Goal: Find specific page/section: Find specific page/section

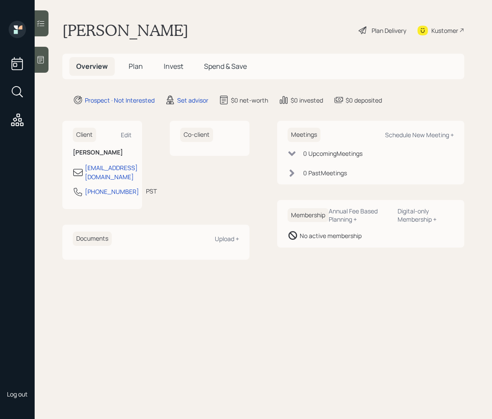
click at [24, 96] on icon at bounding box center [18, 92] width 16 height 16
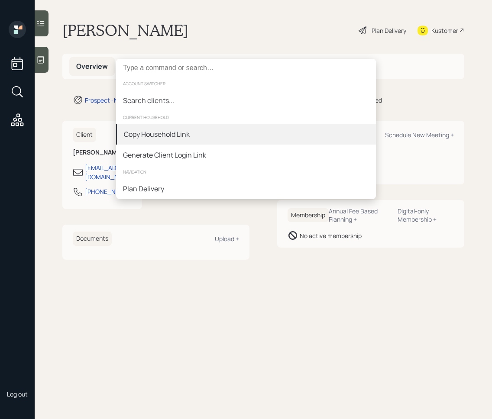
type input "r"
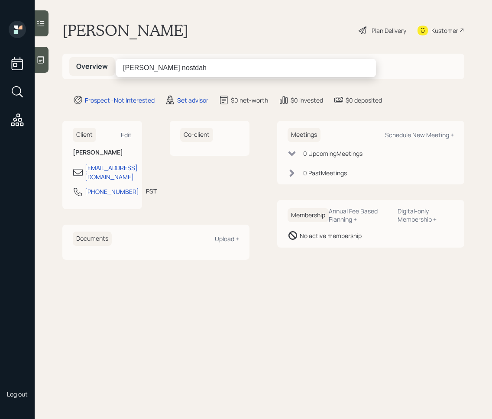
type input "[PERSON_NAME]"
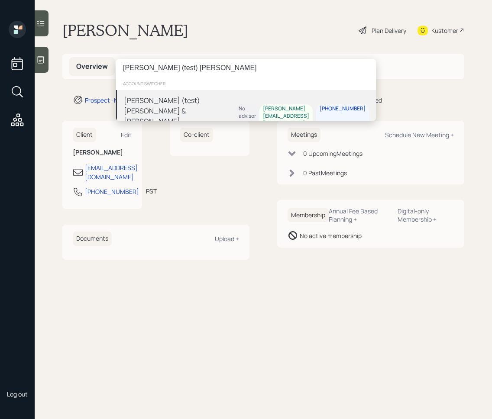
type input "[PERSON_NAME] (test) [PERSON_NAME]"
click at [171, 101] on div "[PERSON_NAME] (test) [PERSON_NAME] & [PERSON_NAME] [PERSON_NAME]" at bounding box center [179, 116] width 111 height 42
